Goal: Use online tool/utility: Utilize a website feature to perform a specific function

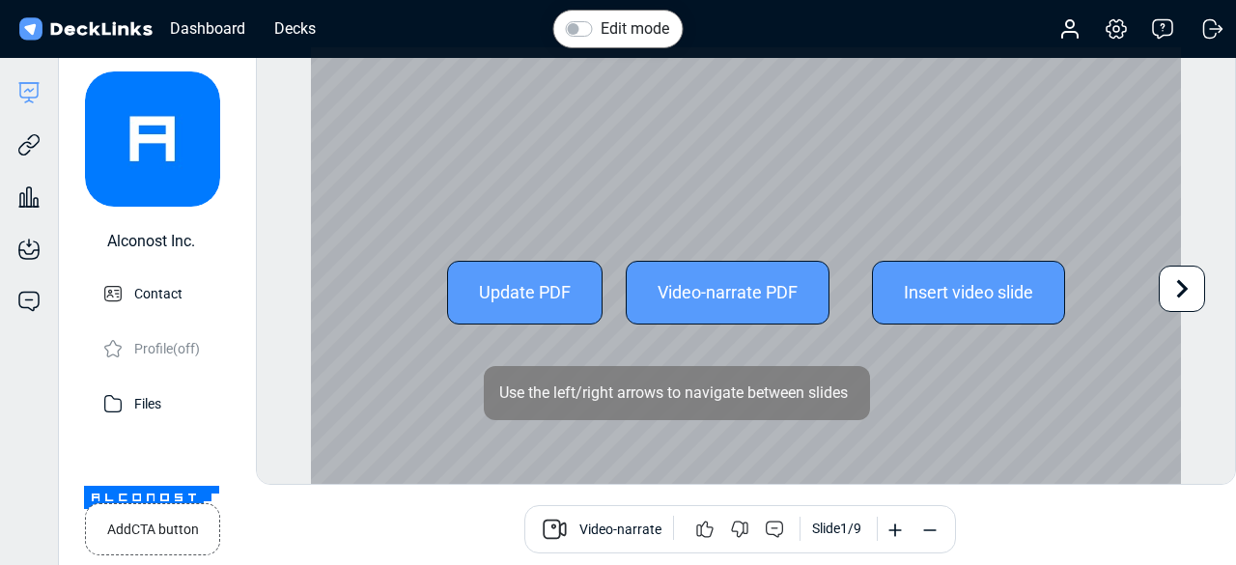
click at [1173, 289] on icon at bounding box center [1182, 288] width 37 height 37
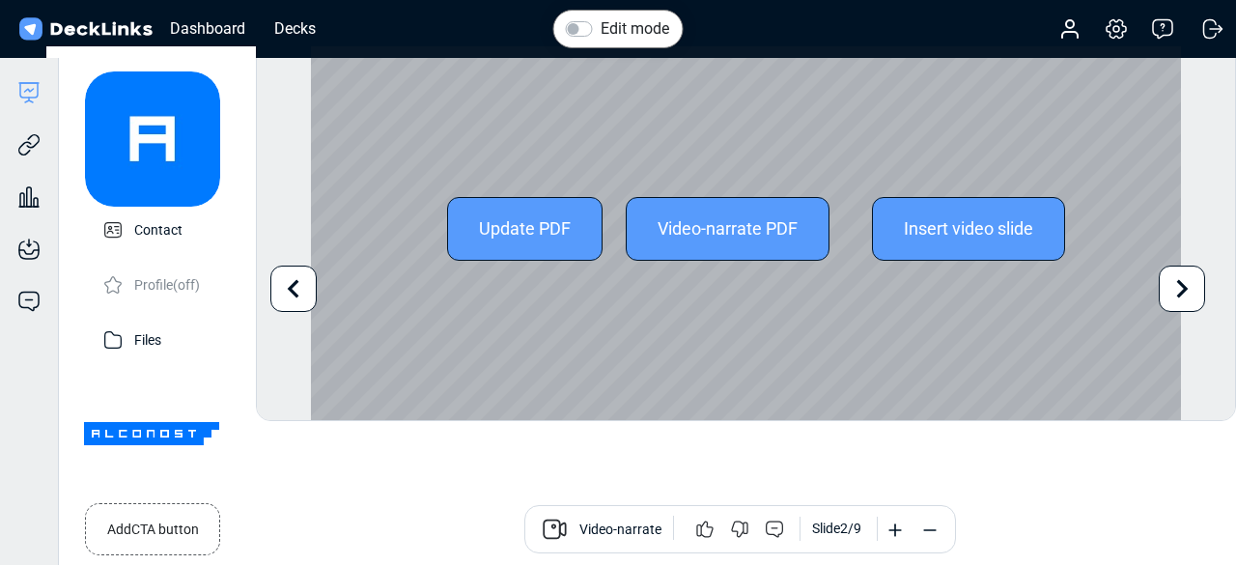
scroll to position [52, 0]
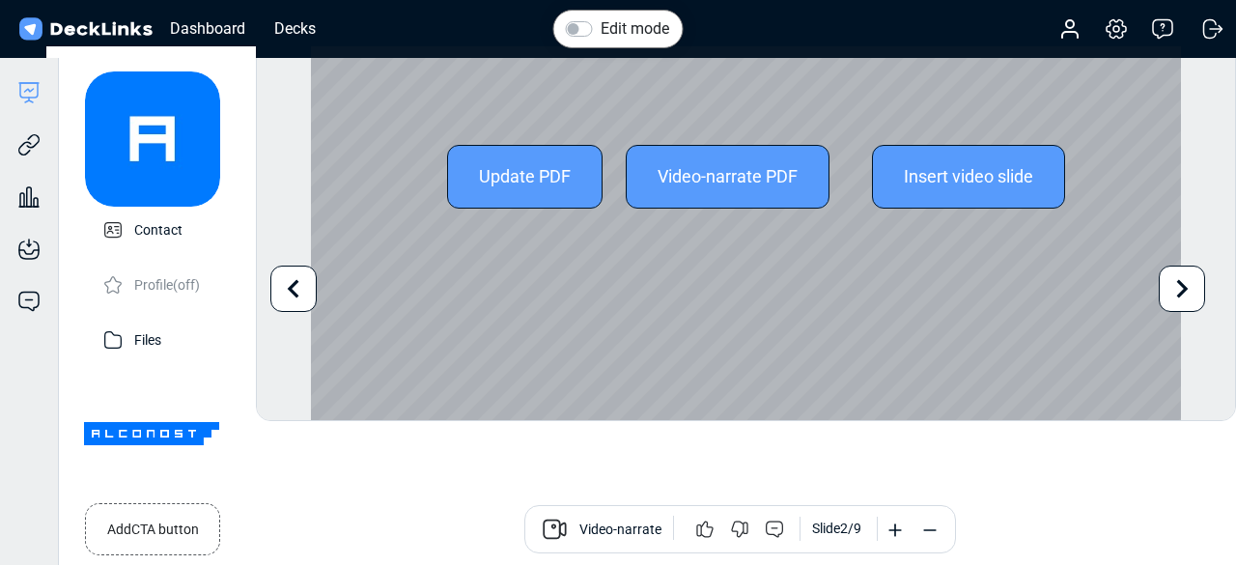
click at [1182, 295] on icon at bounding box center [1183, 288] width 12 height 18
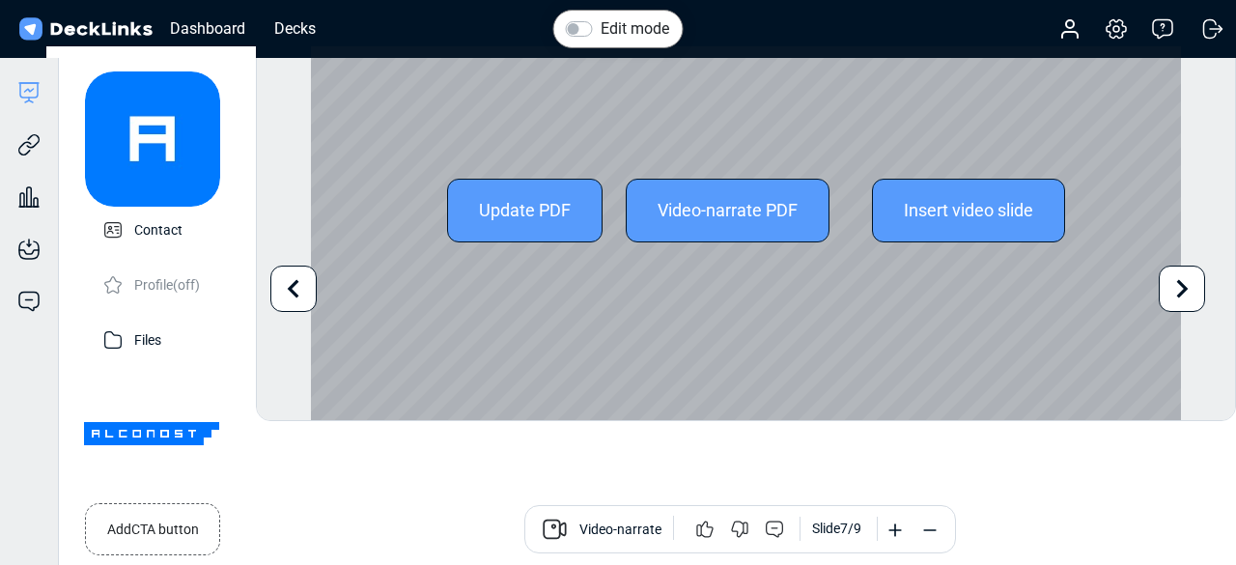
scroll to position [0, 0]
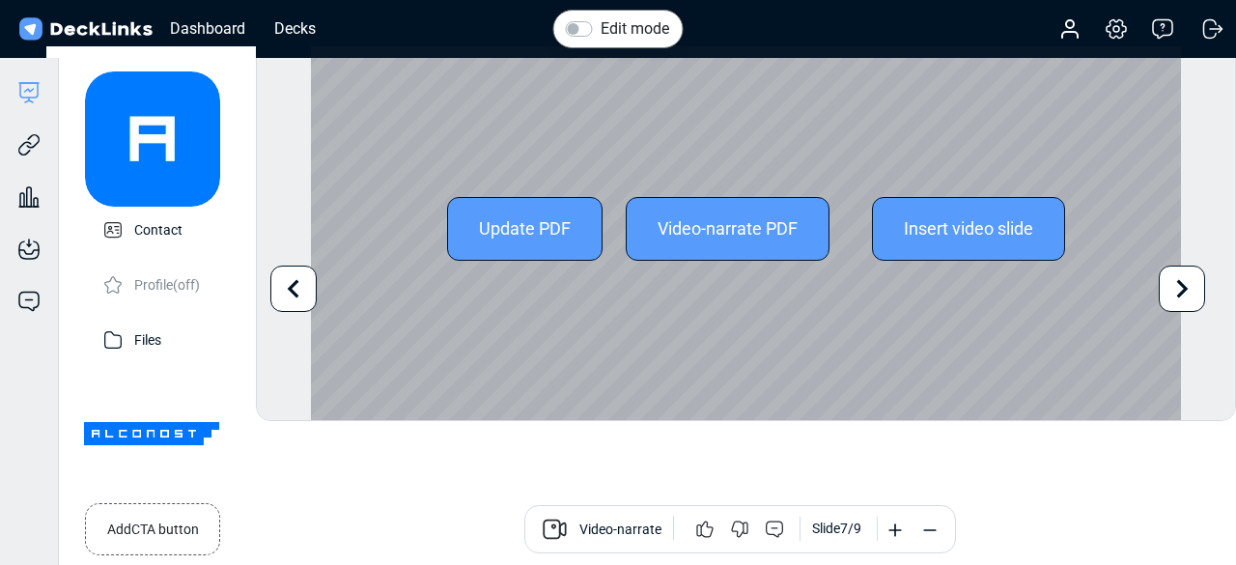
click at [645, 283] on div "Update PDF Video-narrate PDF Insert video slide" at bounding box center [746, 229] width 870 height 490
click at [781, 287] on div "Update PDF Video-narrate PDF Insert video slide" at bounding box center [746, 229] width 870 height 490
click at [728, 313] on div "Update PDF Video-narrate PDF Insert video slide" at bounding box center [746, 229] width 870 height 490
click at [697, 154] on div "Update PDF Video-narrate PDF Insert video slide" at bounding box center [746, 229] width 870 height 490
click at [463, 283] on div "Update PDF Video-narrate PDF Insert video slide" at bounding box center [746, 229] width 870 height 490
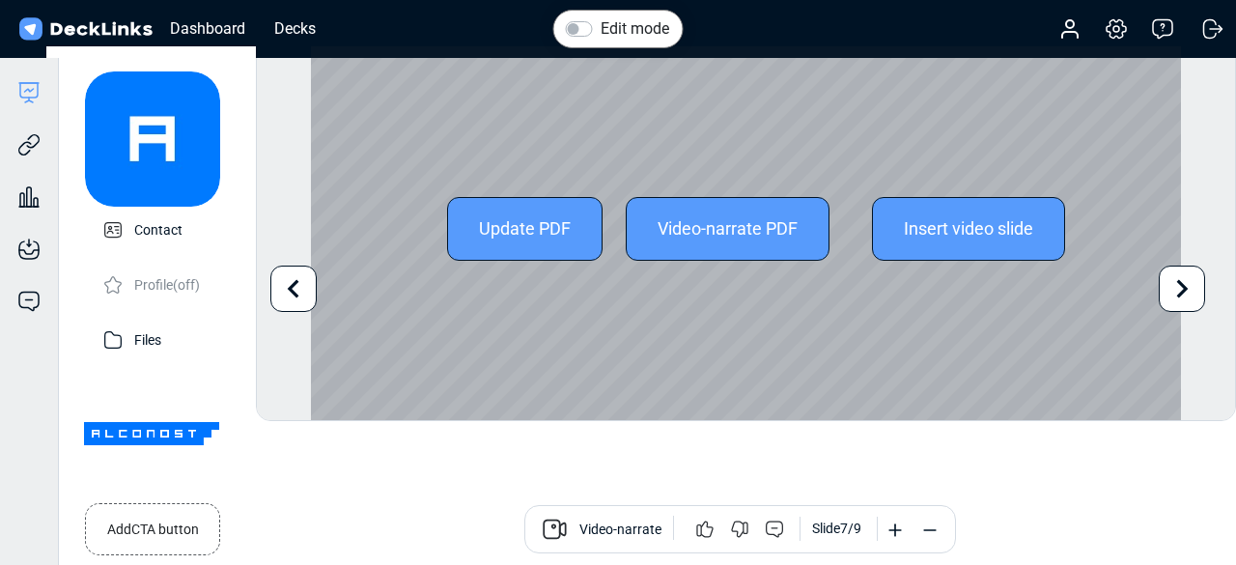
click at [1047, 287] on div "Update PDF Video-narrate PDF Insert video slide" at bounding box center [746, 229] width 870 height 490
